Goal: Task Accomplishment & Management: Use online tool/utility

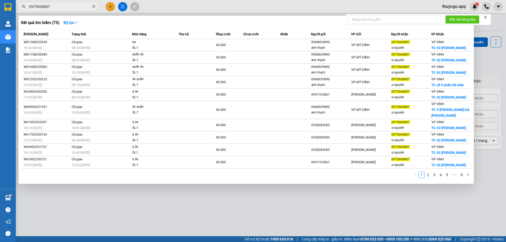
click at [54, 6] on input "0975068807" at bounding box center [60, 7] width 62 height 6
click at [57, 3] on span "0975068807" at bounding box center [57, 7] width 79 height 8
click at [59, 8] on input "0975068807" at bounding box center [60, 7] width 62 height 6
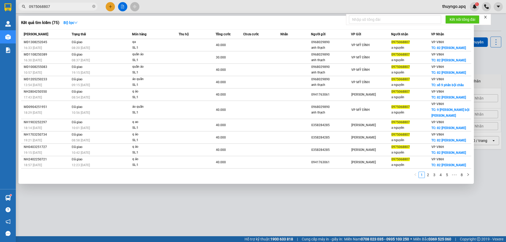
click at [59, 8] on input "0975068807" at bounding box center [60, 7] width 62 height 6
paste input "87893777"
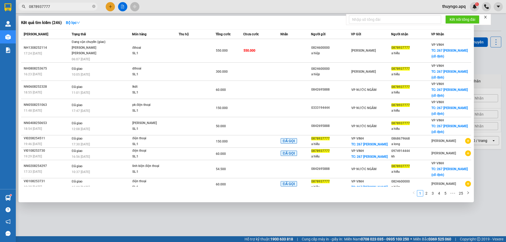
click at [56, 10] on span "0878937777" at bounding box center [57, 7] width 79 height 8
click at [56, 9] on input "0878937777" at bounding box center [60, 7] width 62 height 6
paste input "35357465"
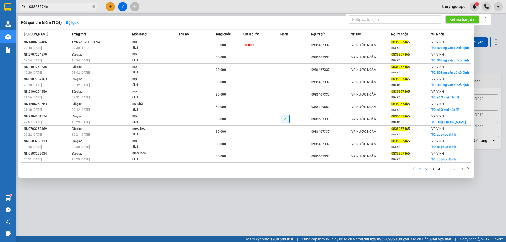
type input "0835357465"
